Goal: Task Accomplishment & Management: Manage account settings

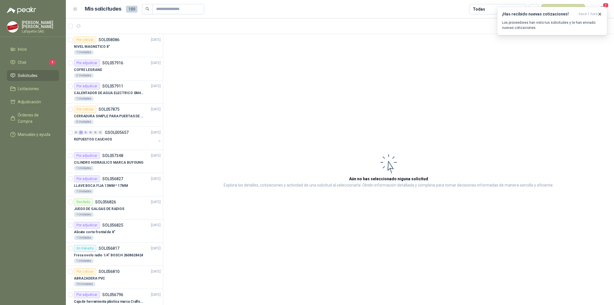
click at [40, 64] on li "Chat 1" at bounding box center [32, 62] width 45 height 6
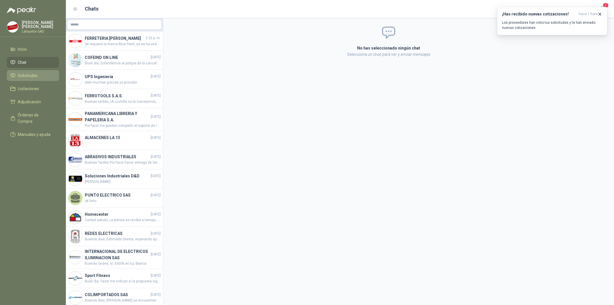
click at [35, 78] on span "Solicitudes" at bounding box center [28, 75] width 20 height 6
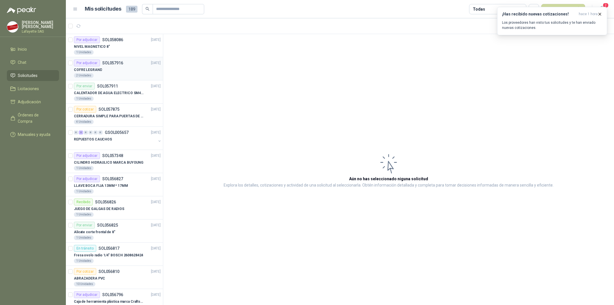
click at [123, 69] on div "COFRE LEGRAND" at bounding box center [117, 69] width 87 height 7
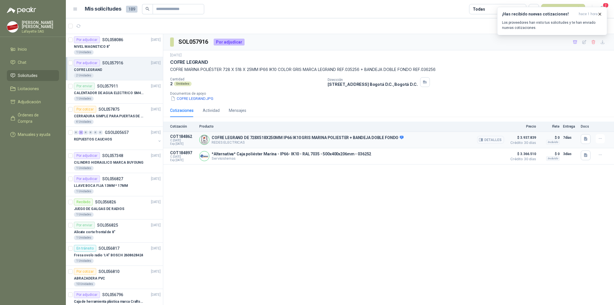
click at [484, 140] on button "Detalles" at bounding box center [490, 140] width 27 height 8
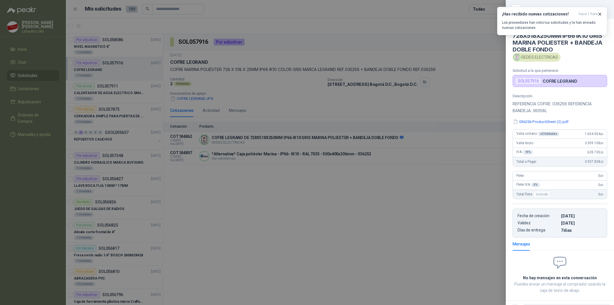
click at [443, 227] on div at bounding box center [307, 152] width 614 height 305
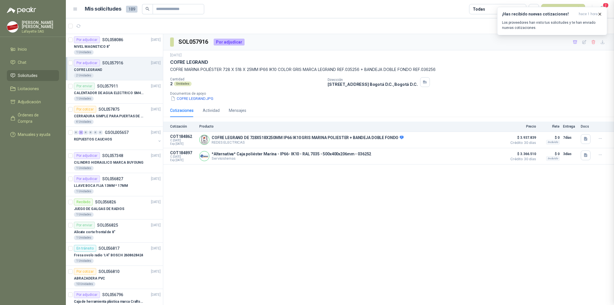
scroll to position [28, 0]
click at [598, 138] on icon "button" at bounding box center [600, 138] width 5 height 5
click at [588, 117] on button "Añadir" at bounding box center [589, 116] width 46 height 9
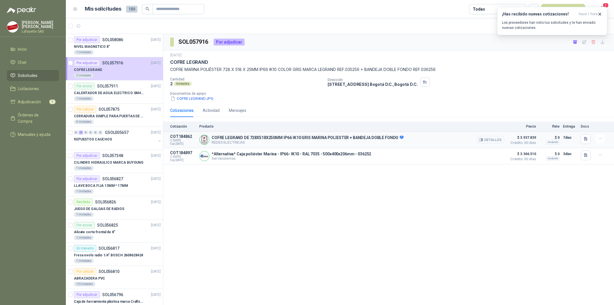
click at [491, 141] on button "Detalles" at bounding box center [490, 140] width 27 height 8
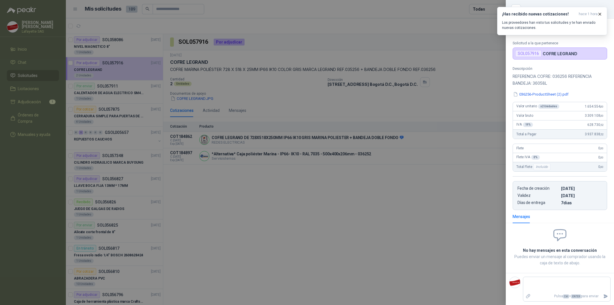
click at [453, 194] on div at bounding box center [307, 152] width 614 height 305
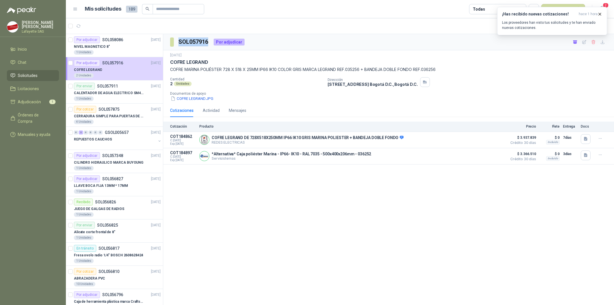
drag, startPoint x: 178, startPoint y: 41, endPoint x: 208, endPoint y: 41, distance: 30.4
click at [208, 41] on section "SOL057916" at bounding box center [189, 42] width 39 height 9
copy h3 "SOL057916"
drag, startPoint x: 170, startPoint y: 136, endPoint x: 193, endPoint y: 137, distance: 22.1
click at [193, 137] on p "COT184862" at bounding box center [183, 136] width 26 height 5
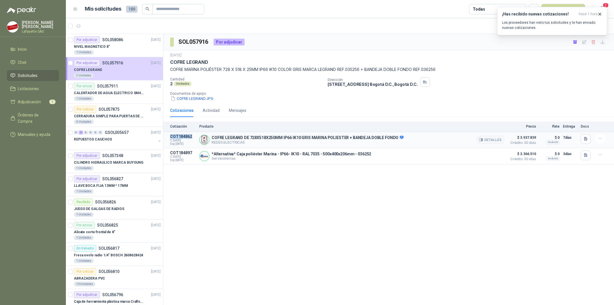
copy p "COT184862"
click at [494, 138] on button "Detalles" at bounding box center [490, 140] width 27 height 8
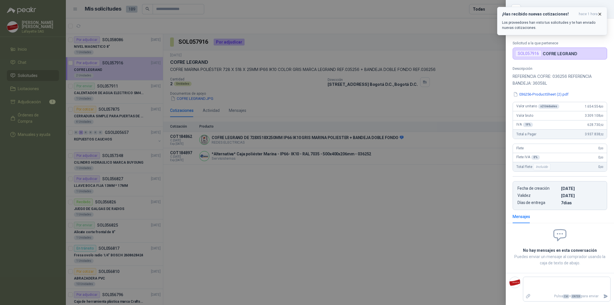
click at [603, 11] on button "¡Has recibido nuevas cotizaciones! hace 1 hora Los proveedores han visto tus so…" at bounding box center [552, 21] width 110 height 28
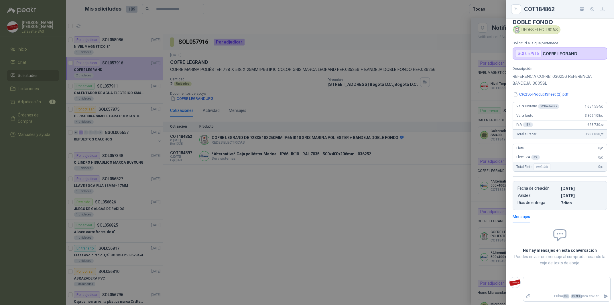
click at [447, 176] on div at bounding box center [307, 152] width 614 height 305
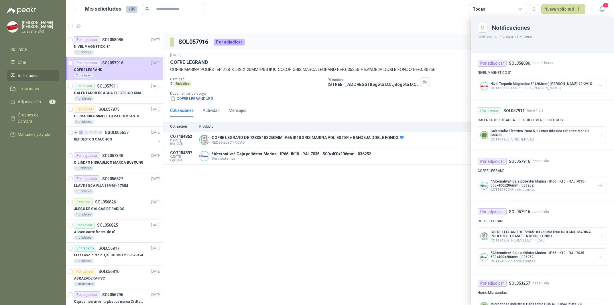
click at [430, 198] on div at bounding box center [340, 161] width 548 height 287
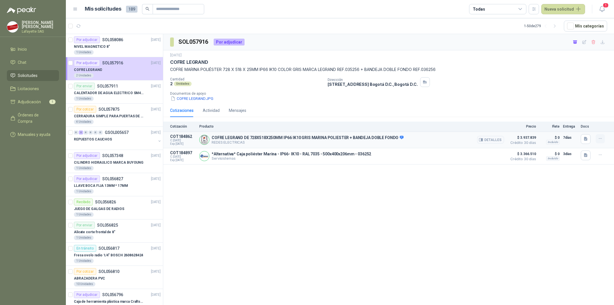
click at [605, 142] on button "button" at bounding box center [600, 138] width 9 height 9
click at [457, 240] on div "SOL057916 Por adjudicar [DATE] COFRE [PERSON_NAME] POLIÉSTER 728 X 518 X 25MM I…" at bounding box center [388, 170] width 451 height 273
click at [41, 99] on li "Adjudicación 1" at bounding box center [32, 102] width 45 height 6
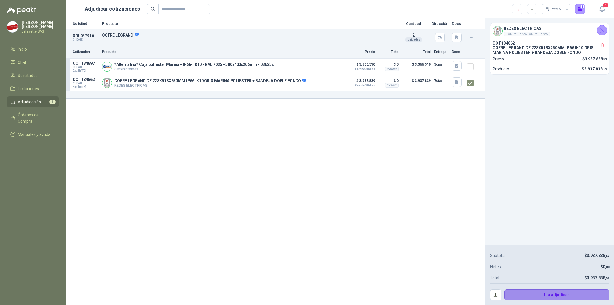
click at [559, 299] on button "Ir a adjudicar" at bounding box center [557, 295] width 105 height 11
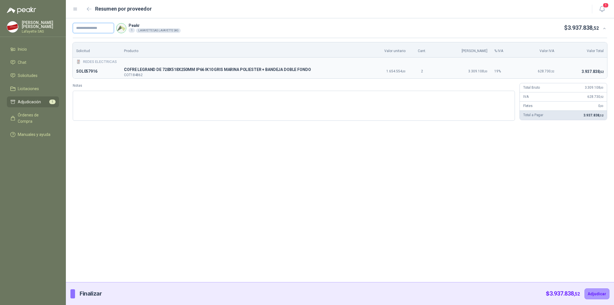
click at [100, 32] on input "text" at bounding box center [93, 28] width 41 height 10
type input "*"
paste input "*******"
type input "*********"
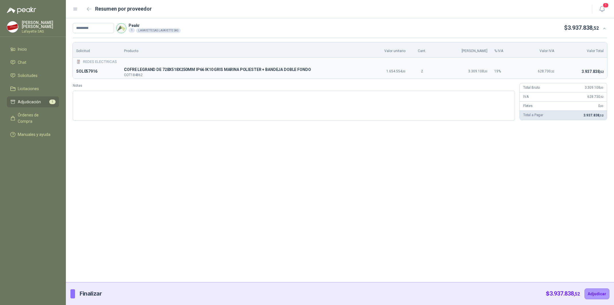
click at [147, 142] on div "********* Peakr 1 LAFAYETTE SAS LAFAYETTE SAS $ 3.937.838 ,52 Solicitud Product…" at bounding box center [340, 150] width 548 height 264
click at [594, 298] on button "Adjudicar" at bounding box center [597, 294] width 25 height 11
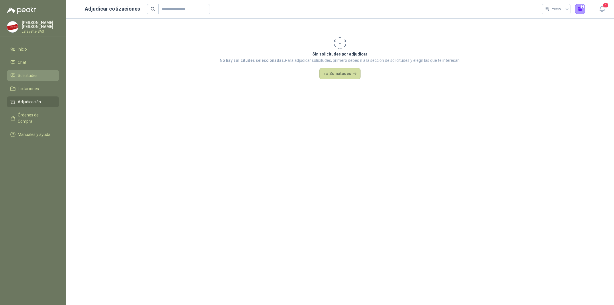
click at [39, 75] on li "Solicitudes" at bounding box center [32, 75] width 45 height 6
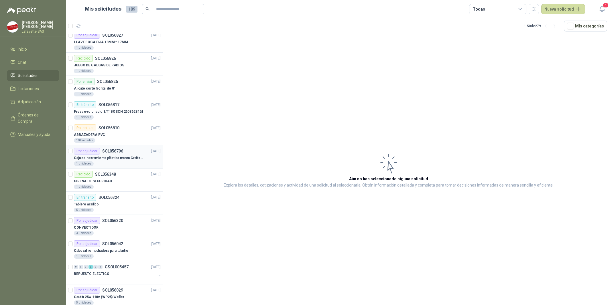
scroll to position [173, 0]
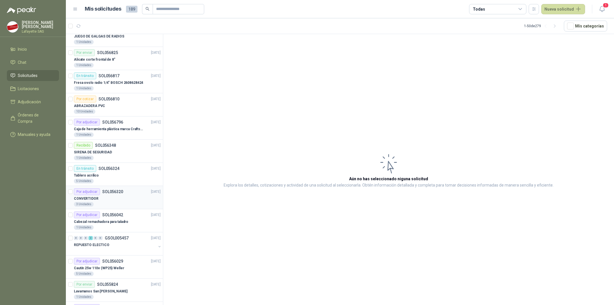
click at [106, 202] on div "CONVERTIDOR" at bounding box center [117, 198] width 87 height 7
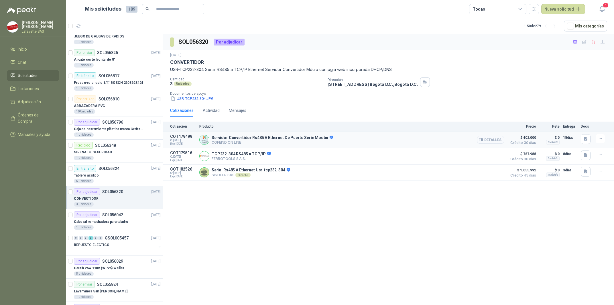
click at [483, 140] on icon "button" at bounding box center [481, 140] width 1 height 2
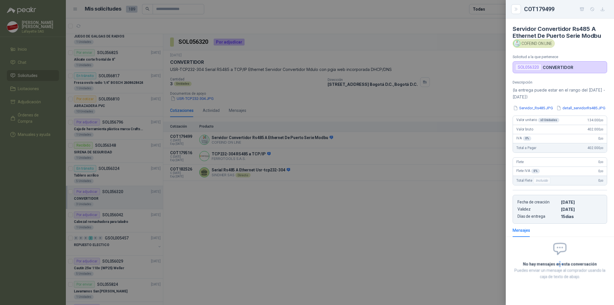
scroll to position [19, 0]
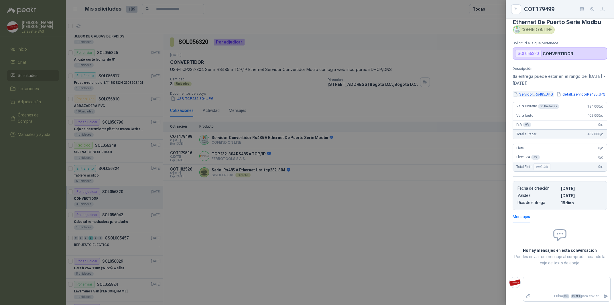
click at [531, 91] on button "Servidor_Rs485.JPG" at bounding box center [533, 94] width 41 height 6
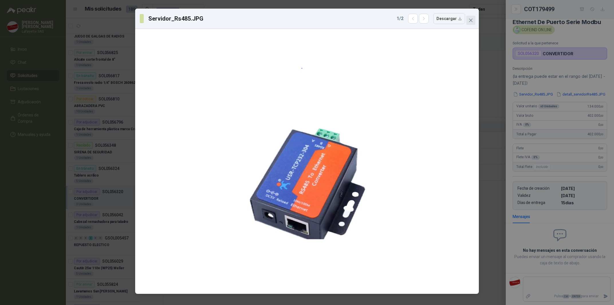
click at [471, 20] on icon "close" at bounding box center [470, 20] width 3 height 3
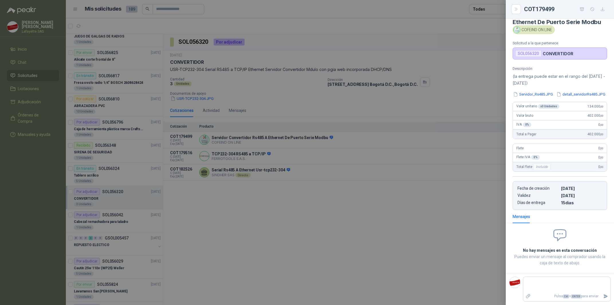
click at [353, 215] on div at bounding box center [307, 152] width 614 height 305
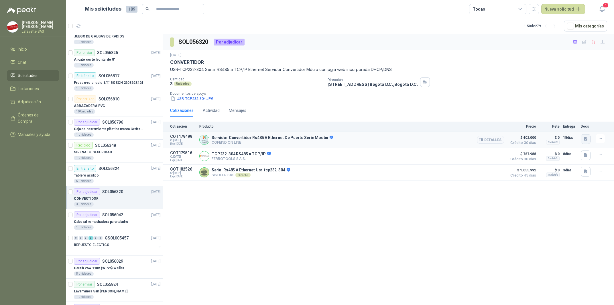
click at [586, 141] on icon "button" at bounding box center [585, 139] width 3 height 4
click at [602, 139] on icon "button" at bounding box center [600, 138] width 5 height 5
click at [584, 119] on button "Añadir" at bounding box center [589, 116] width 46 height 9
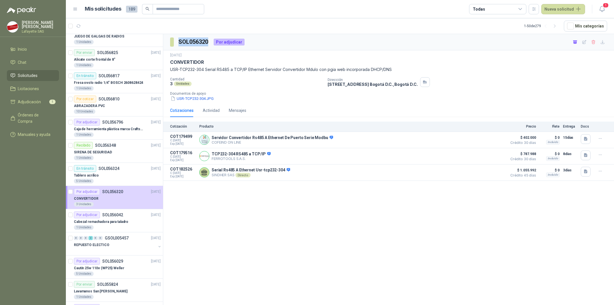
drag, startPoint x: 178, startPoint y: 41, endPoint x: 209, endPoint y: 43, distance: 30.1
click at [209, 43] on h3 "SOL056320" at bounding box center [193, 42] width 31 height 9
copy h3 "SOL056320"
drag, startPoint x: 170, startPoint y: 137, endPoint x: 192, endPoint y: 138, distance: 21.8
click at [192, 138] on p "COT179499" at bounding box center [183, 136] width 26 height 5
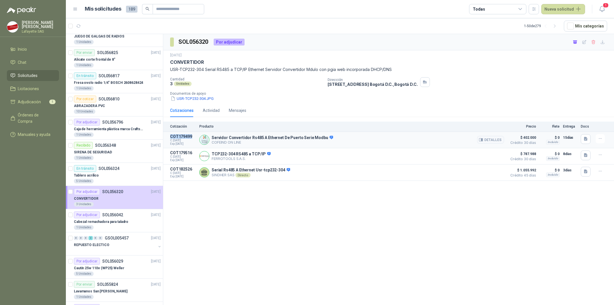
copy p "COT179499"
click at [487, 143] on button "Detalles" at bounding box center [490, 140] width 27 height 8
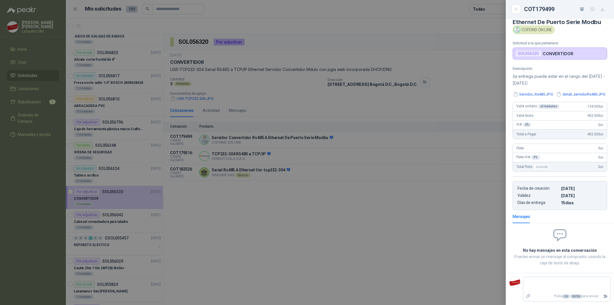
click at [368, 206] on div at bounding box center [307, 152] width 614 height 305
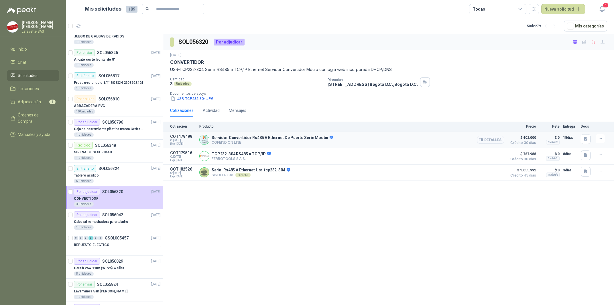
click at [490, 140] on button "Detalles" at bounding box center [490, 140] width 27 height 8
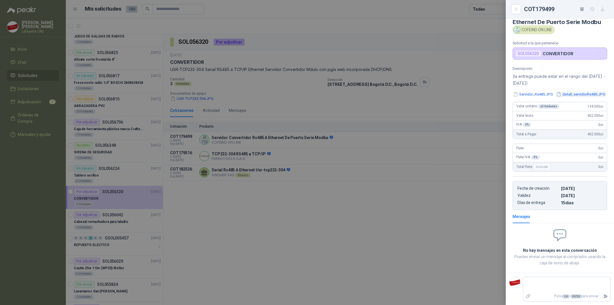
click at [556, 97] on button "detall_servidorRs485.JPG" at bounding box center [581, 94] width 50 height 6
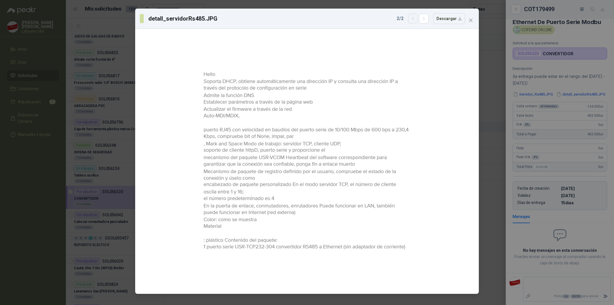
click at [413, 22] on button "button" at bounding box center [413, 19] width 10 height 10
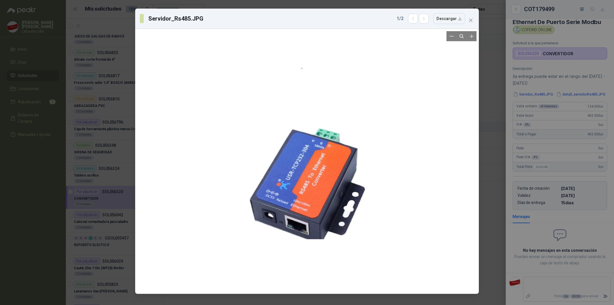
click at [466, 147] on div at bounding box center [307, 161] width 339 height 261
click at [473, 20] on icon "close" at bounding box center [471, 20] width 5 height 5
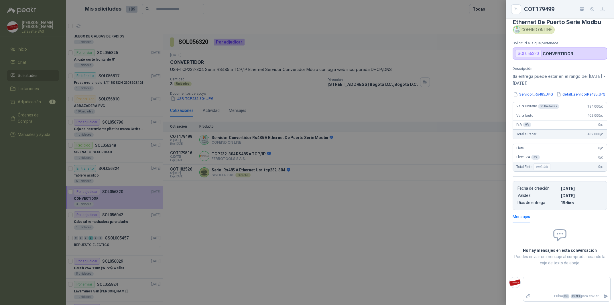
click at [242, 228] on div at bounding box center [307, 152] width 614 height 305
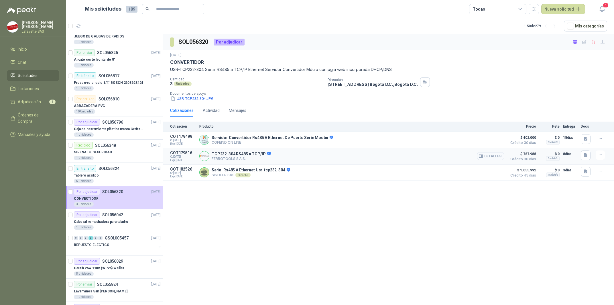
click at [490, 155] on button "Detalles" at bounding box center [490, 156] width 27 height 8
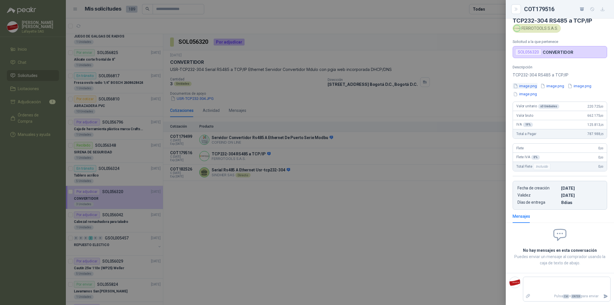
click at [533, 89] on button "image.png" at bounding box center [525, 86] width 25 height 6
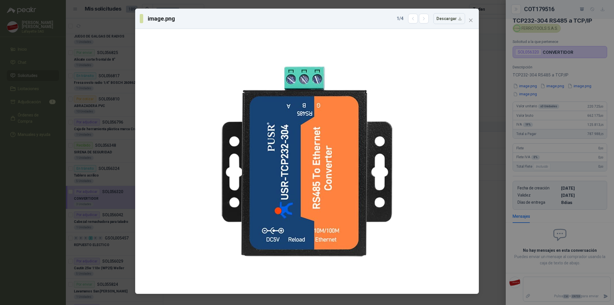
click at [557, 96] on div "image.png 1 / 4 Descargar" at bounding box center [307, 152] width 614 height 305
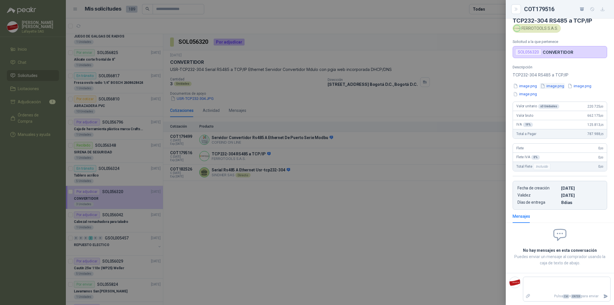
click at [558, 89] on button "image.png" at bounding box center [552, 86] width 25 height 6
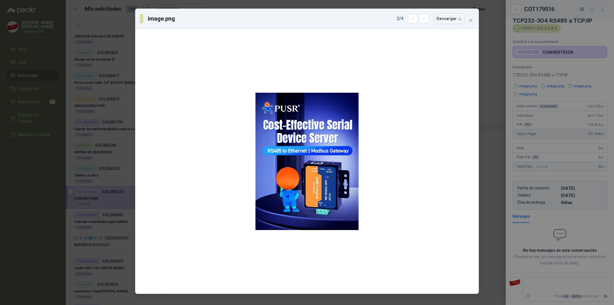
click at [591, 96] on div "image.png 2 / 4 Descargar" at bounding box center [307, 152] width 614 height 305
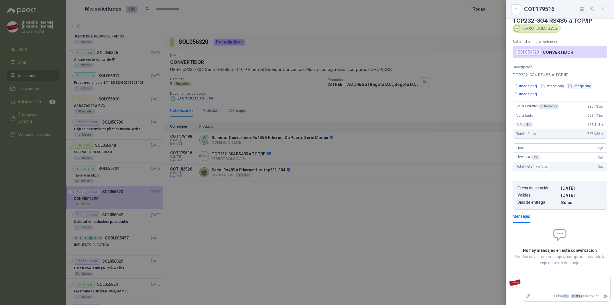
click at [587, 89] on button "image.png" at bounding box center [579, 86] width 25 height 6
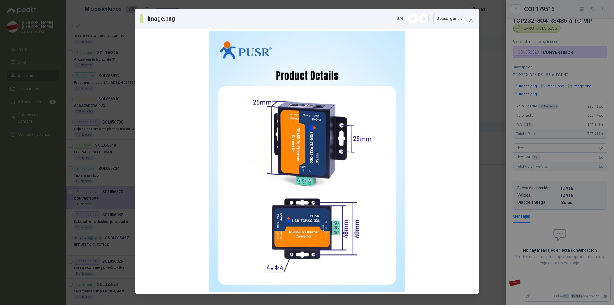
click at [527, 104] on div "image.png 3 / 4 Descargar" at bounding box center [307, 152] width 614 height 305
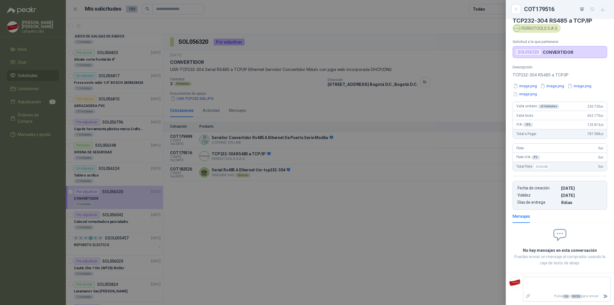
click at [527, 97] on button "image.png" at bounding box center [525, 94] width 25 height 6
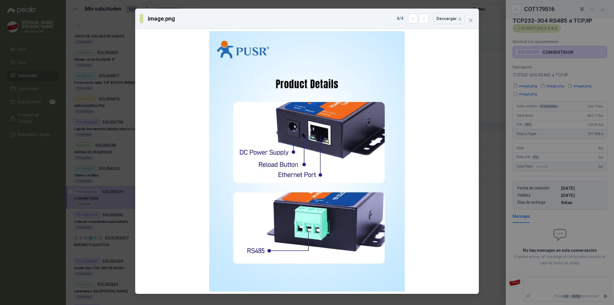
click at [500, 161] on div "image.png 4 / 4 Descargar" at bounding box center [307, 152] width 614 height 305
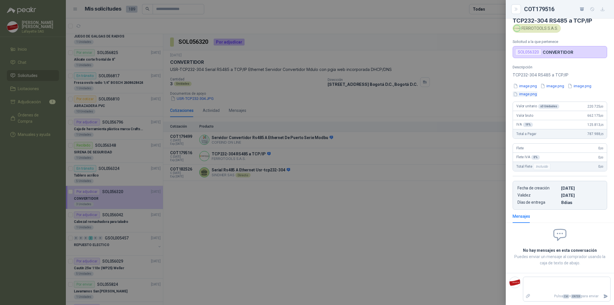
click at [532, 97] on button "image.png" at bounding box center [525, 94] width 25 height 6
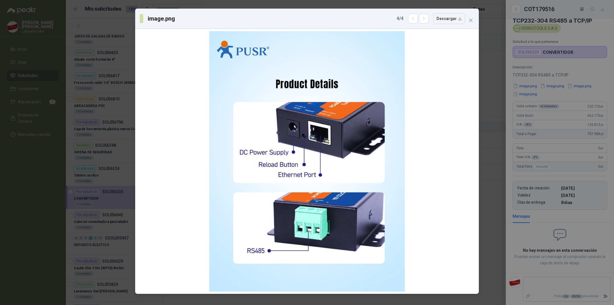
click at [496, 138] on div "image.png 4 / 4 Descargar" at bounding box center [307, 152] width 614 height 305
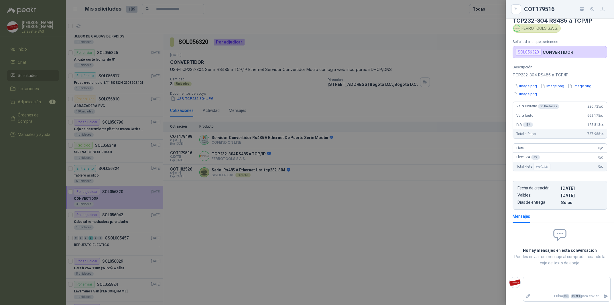
click at [358, 208] on div at bounding box center [307, 152] width 614 height 305
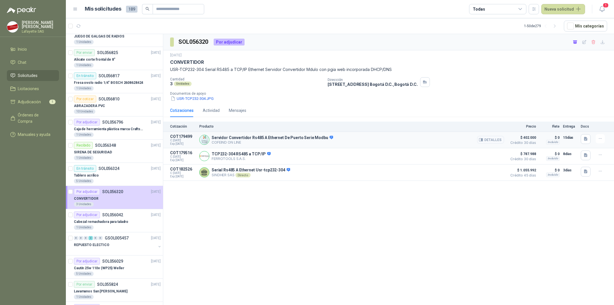
click at [500, 141] on button "Detalles" at bounding box center [490, 140] width 27 height 8
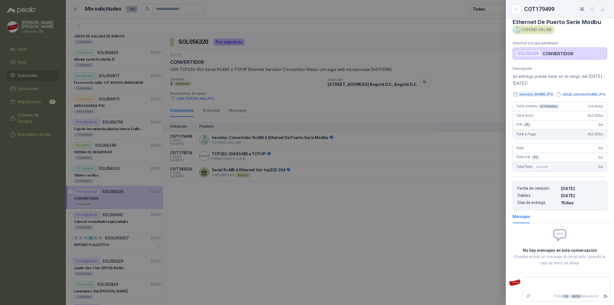
click at [528, 97] on button "Servidor_Rs485.JPG" at bounding box center [533, 94] width 41 height 6
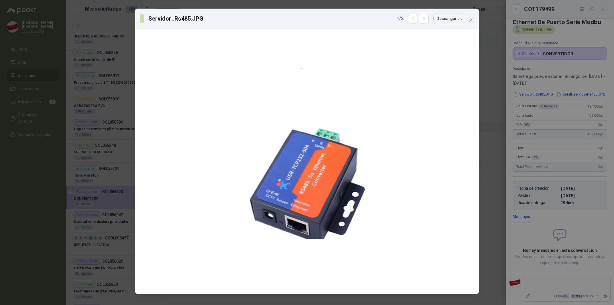
click at [484, 24] on div "Servidor_Rs485.JPG 1 / 2 Descargar" at bounding box center [307, 152] width 614 height 305
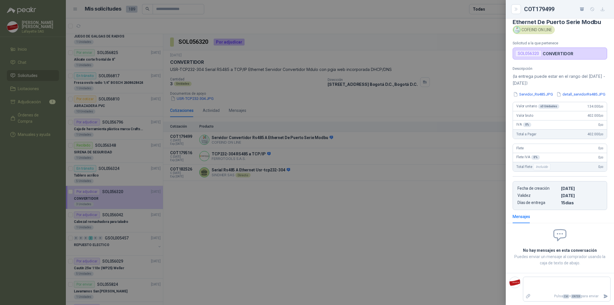
click at [473, 22] on div at bounding box center [307, 152] width 614 height 305
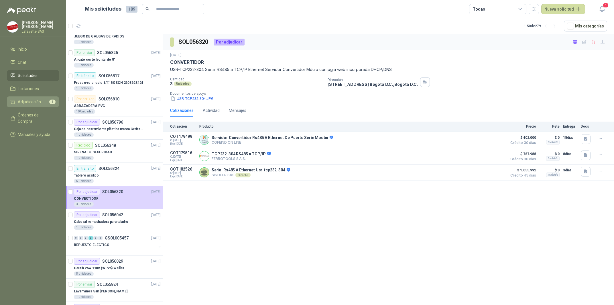
click at [46, 99] on li "Adjudicación 1" at bounding box center [32, 102] width 45 height 6
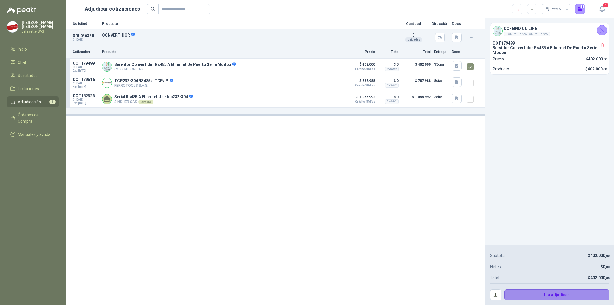
click at [537, 299] on button "Ir a adjudicar" at bounding box center [557, 295] width 105 height 11
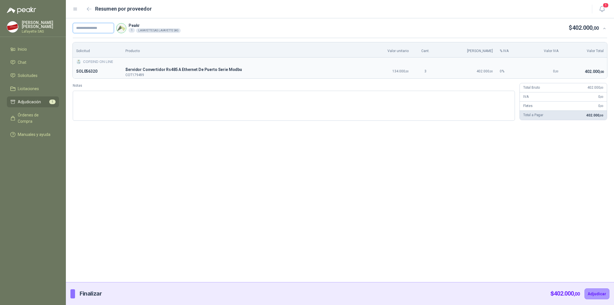
click at [99, 24] on input "text" at bounding box center [93, 28] width 41 height 10
click at [102, 27] on input "**" at bounding box center [93, 28] width 41 height 10
paste input "*******"
type input "*********"
click at [211, 163] on div "********* Peakr 1 LAFAYETTE SAS LAFAYETTE SAS $ 402.000 ,00 Solicitud Producto …" at bounding box center [340, 150] width 548 height 264
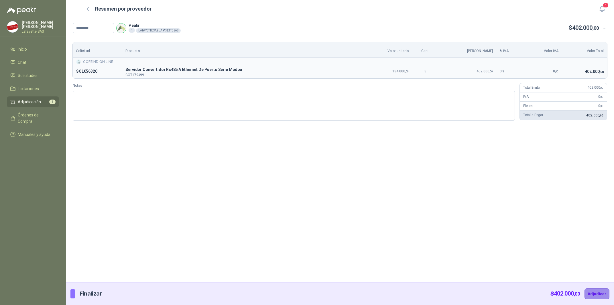
click at [602, 294] on button "Adjudicar" at bounding box center [597, 294] width 25 height 11
